Goal: Information Seeking & Learning: Learn about a topic

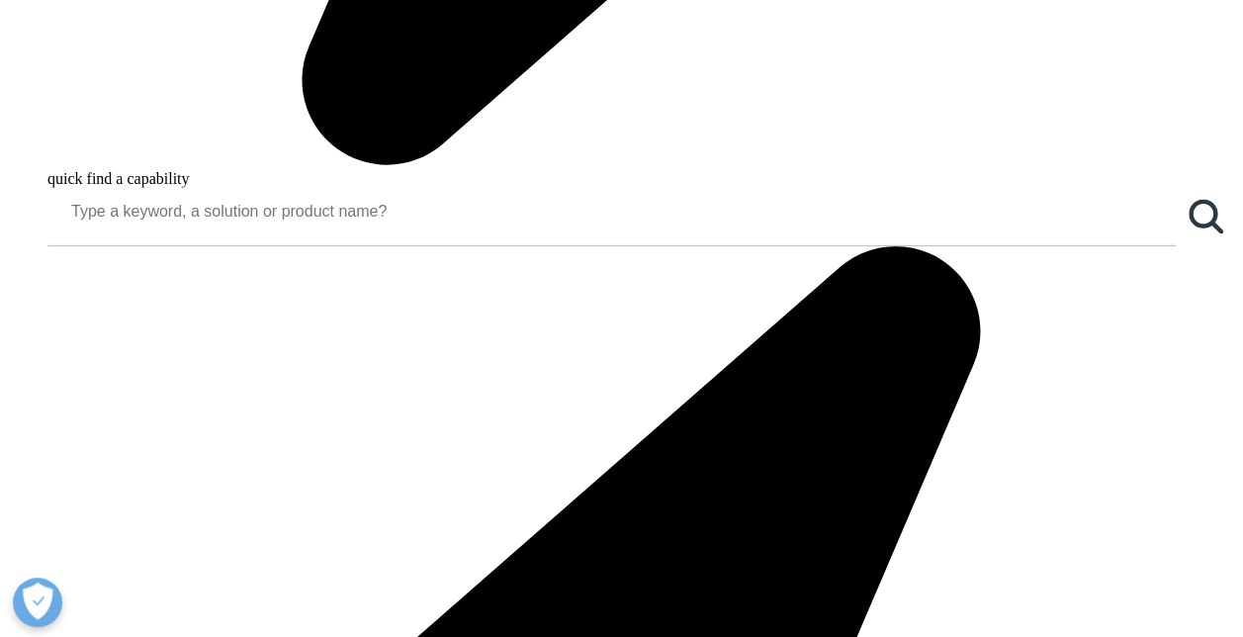
scroll to position [1732, 0]
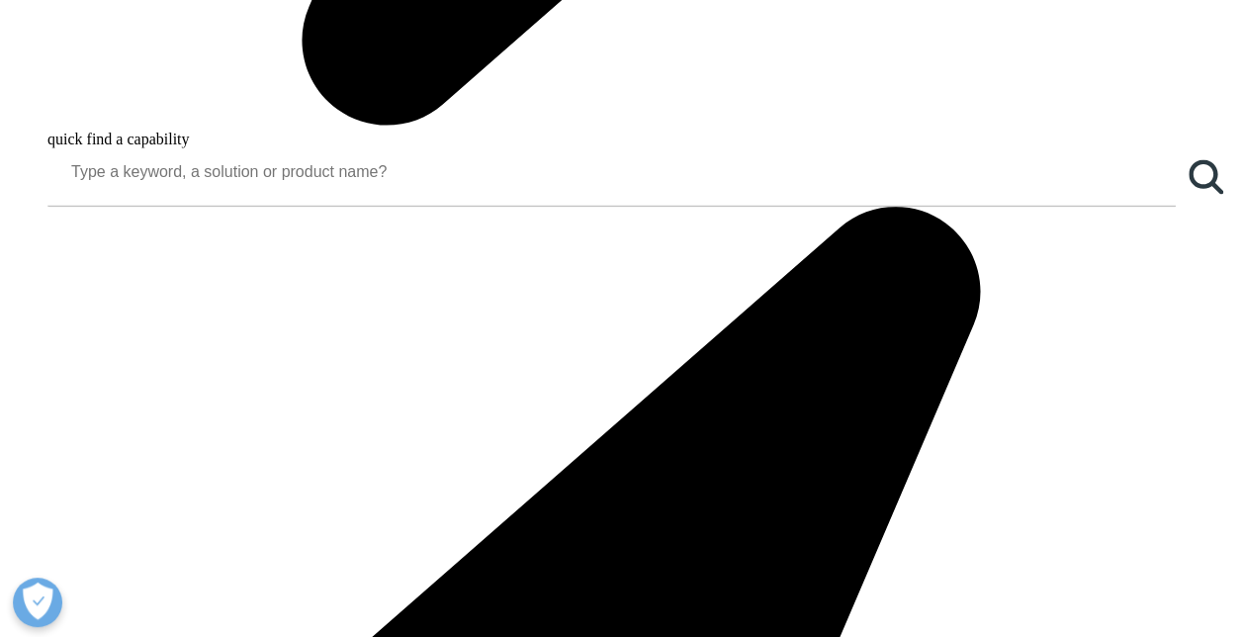
drag, startPoint x: 465, startPoint y: 497, endPoint x: 522, endPoint y: 558, distance: 83.2
drag, startPoint x: 522, startPoint y: 558, endPoint x: 573, endPoint y: 554, distance: 51.6
